Goal: Find specific page/section: Find specific page/section

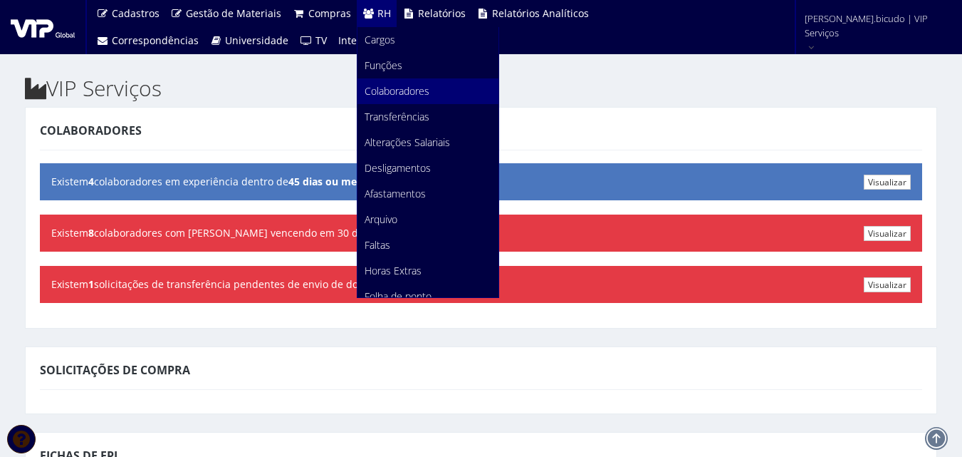
click at [405, 88] on span "Colaboradores" at bounding box center [397, 91] width 65 height 14
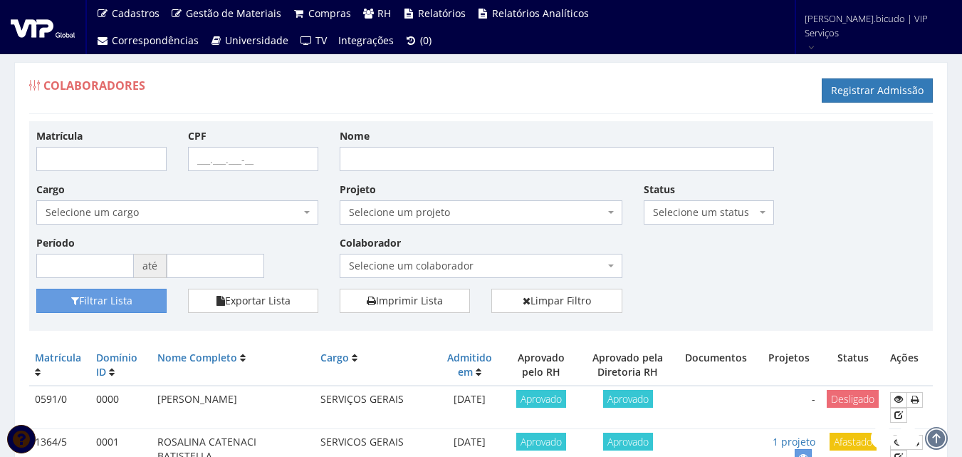
click at [401, 264] on span "Selecione um colaborador" at bounding box center [476, 266] width 255 height 14
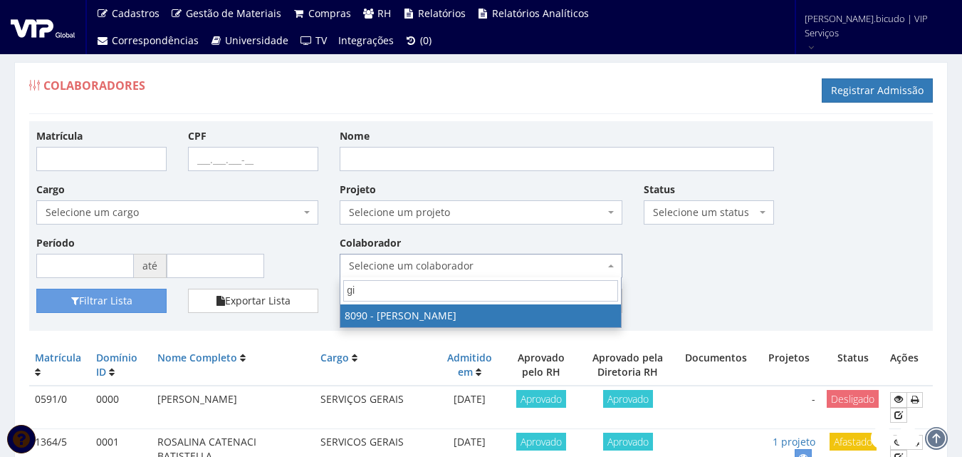
type input "g"
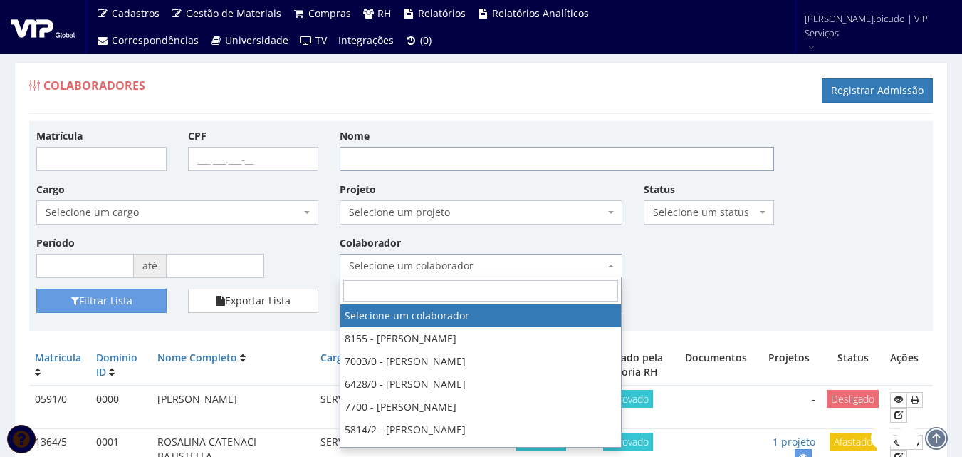
click at [441, 162] on input "Nome" at bounding box center [557, 159] width 435 height 24
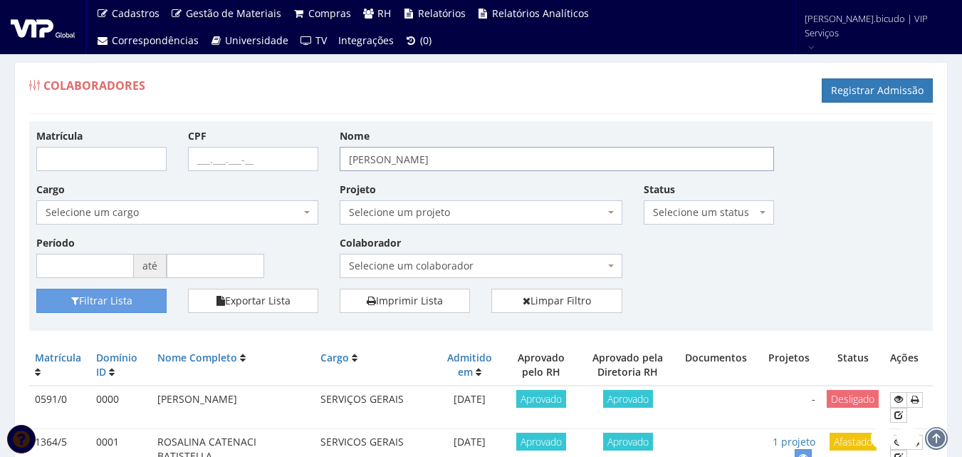
type input "[PERSON_NAME]"
click at [36, 289] on button "Filtrar Lista" at bounding box center [101, 301] width 130 height 24
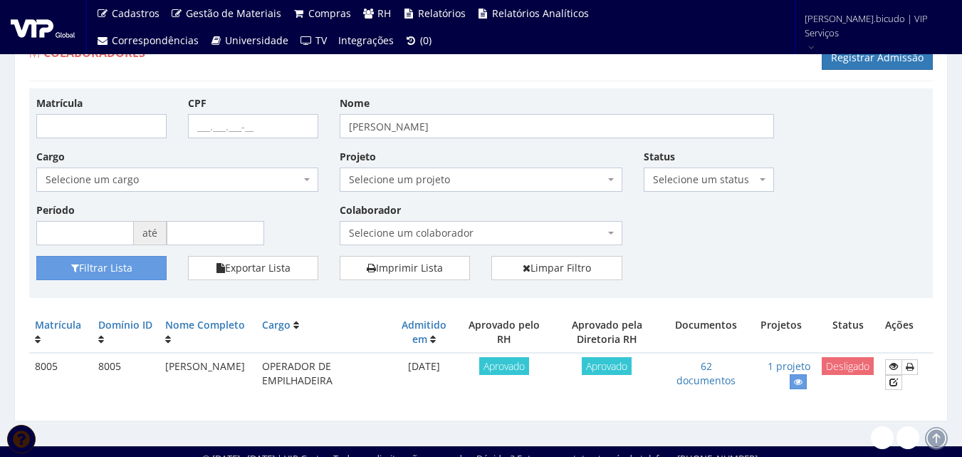
scroll to position [46, 0]
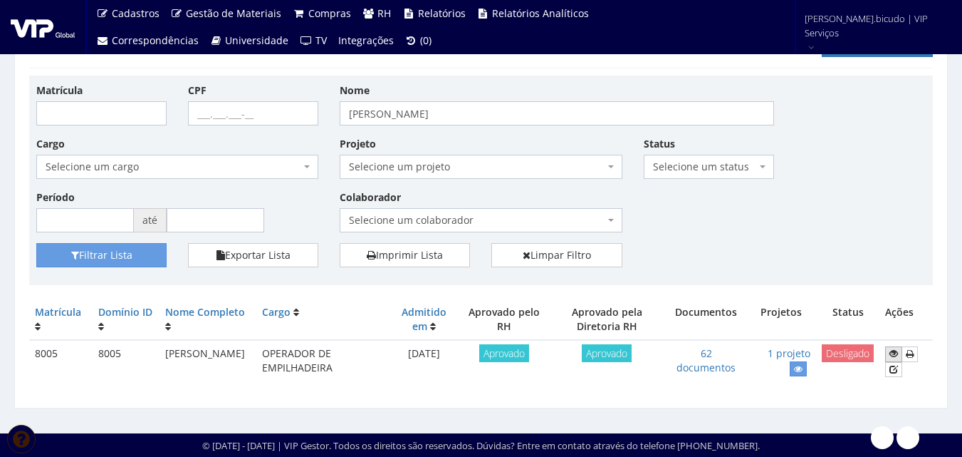
click at [888, 358] on link at bounding box center [893, 353] width 17 height 15
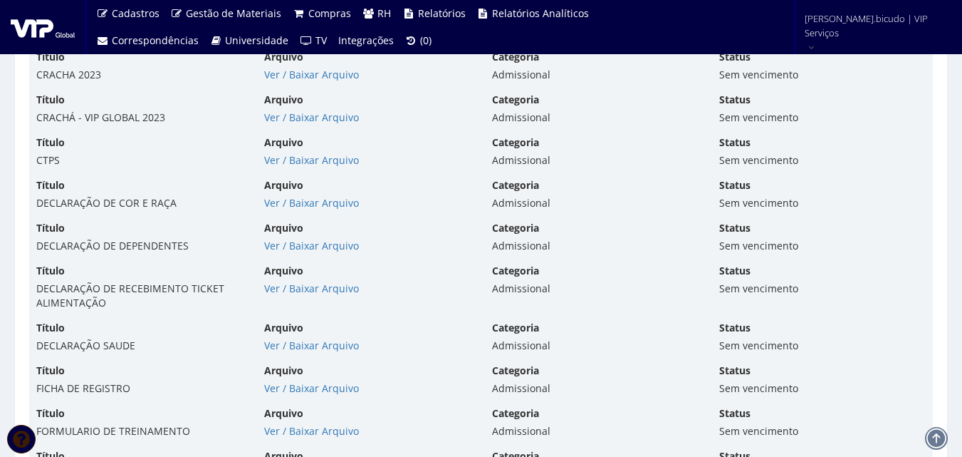
scroll to position [4274, 0]
